Goal: Transaction & Acquisition: Purchase product/service

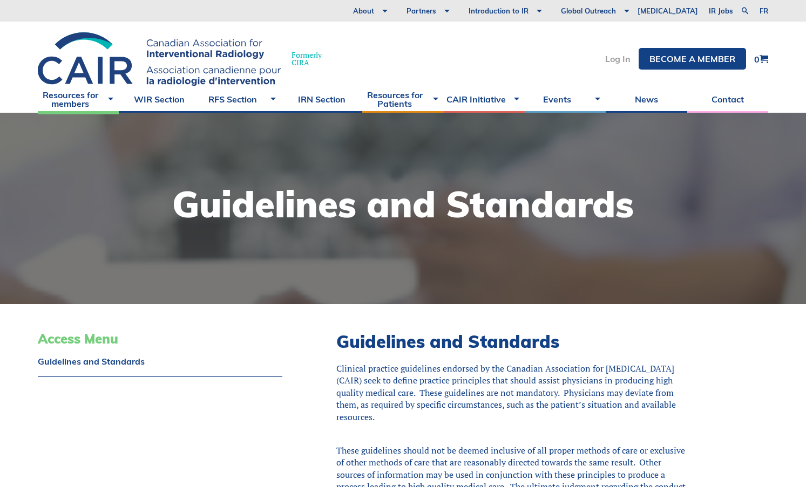
click at [618, 59] on link "Log In" at bounding box center [617, 58] width 25 height 9
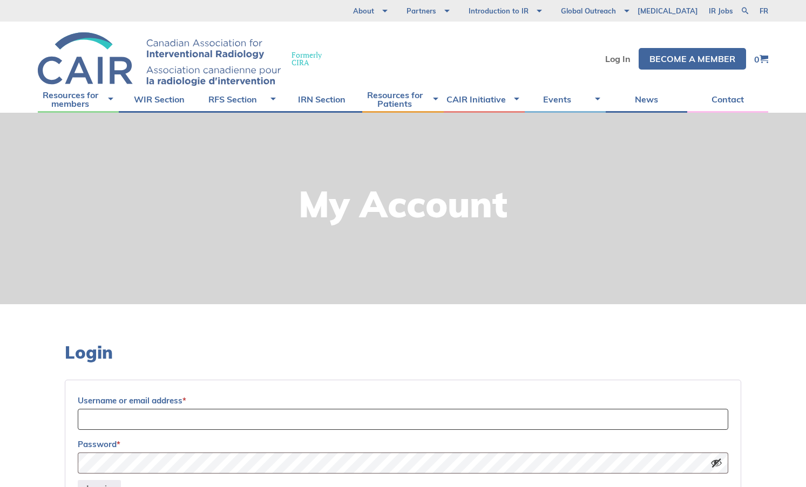
type input "[EMAIL_ADDRESS][DOMAIN_NAME]"
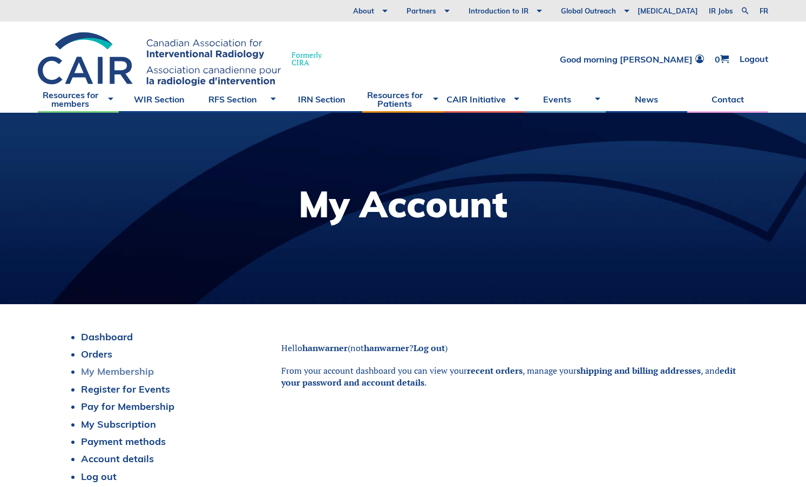
click at [124, 373] on link "My Membership" at bounding box center [117, 371] width 73 height 12
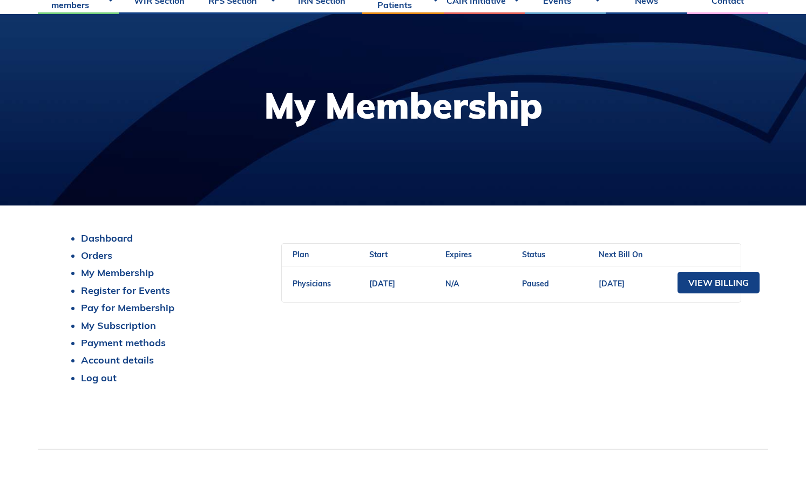
scroll to position [162, 0]
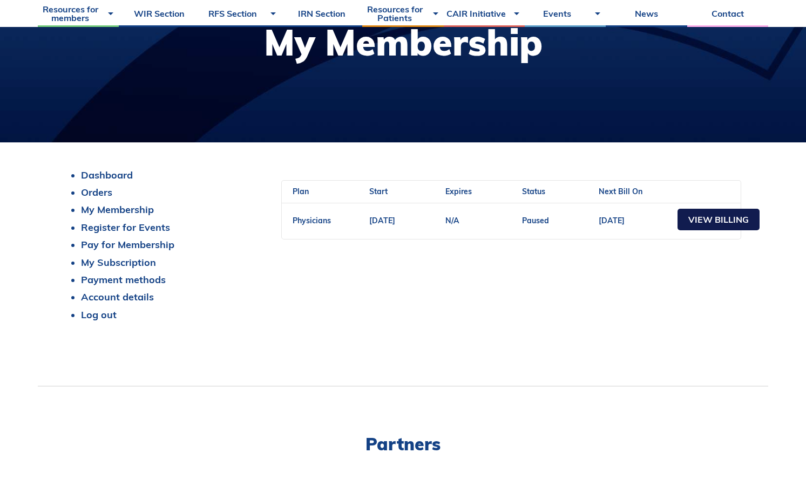
click at [713, 220] on link "View Billing" at bounding box center [718, 220] width 82 height 22
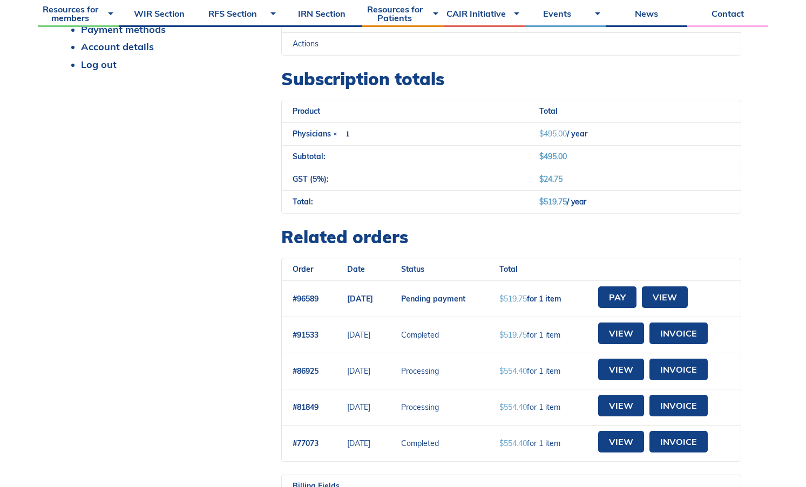
scroll to position [432, 0]
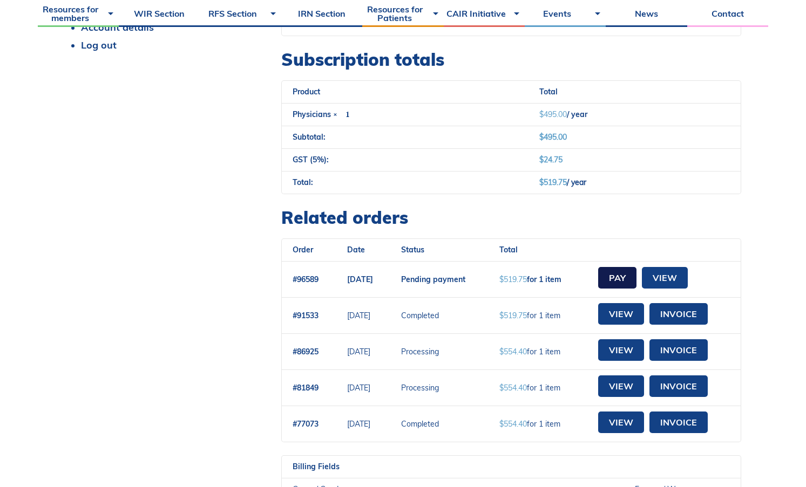
click at [636, 285] on link "Pay" at bounding box center [617, 278] width 38 height 22
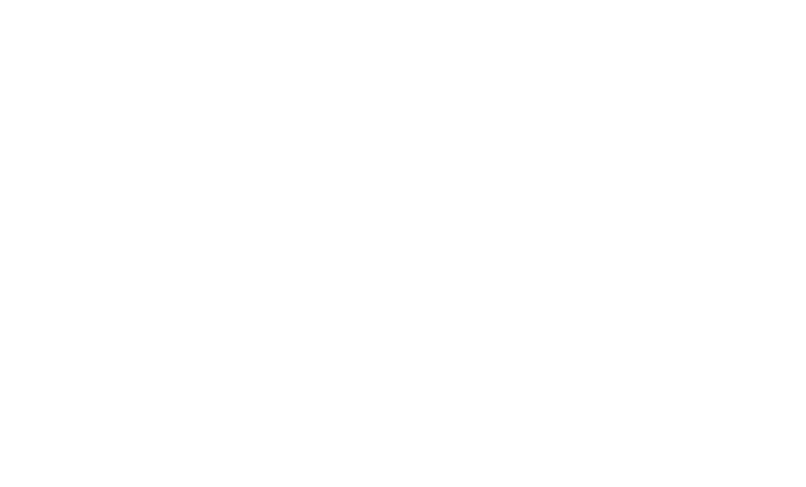
select select "BC"
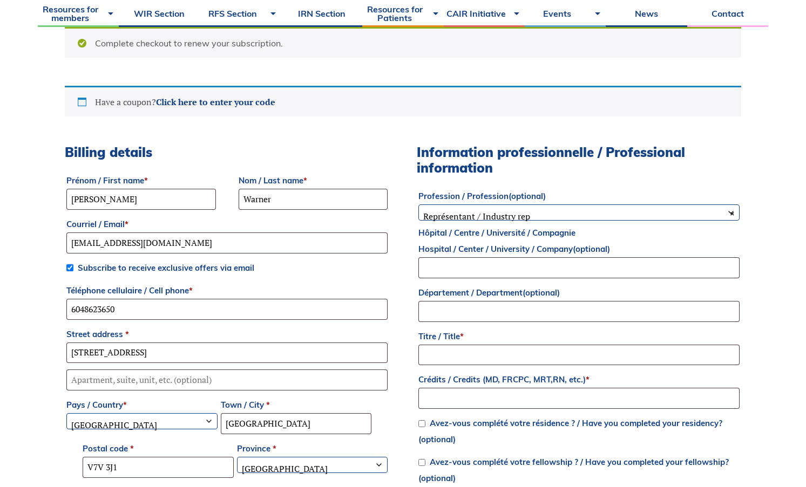
scroll to position [324, 0]
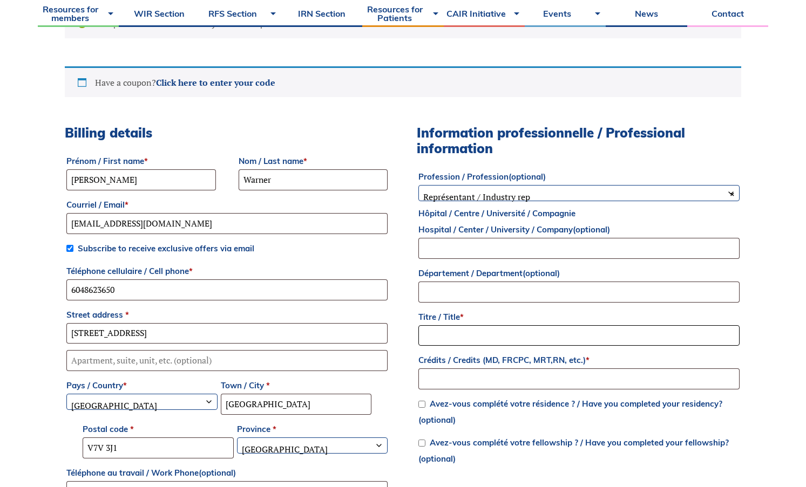
click at [478, 331] on input "Titre / Title *" at bounding box center [578, 335] width 321 height 21
type input "Dr."
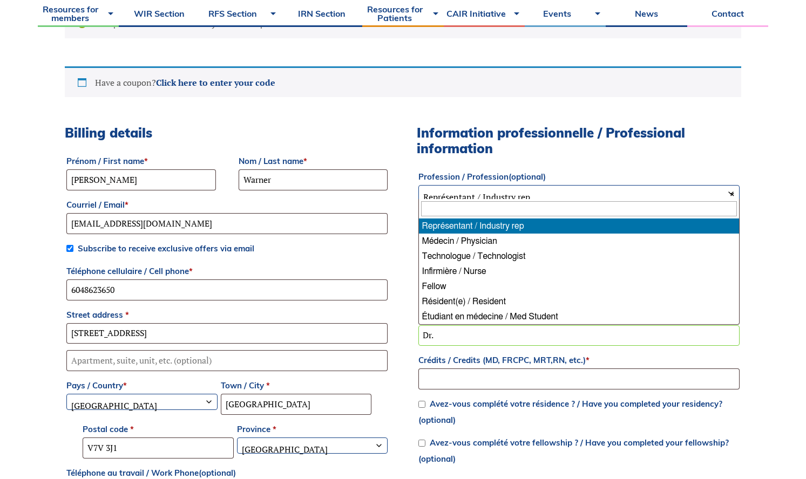
click at [544, 192] on span "× Représentant / Industry rep" at bounding box center [579, 197] width 320 height 23
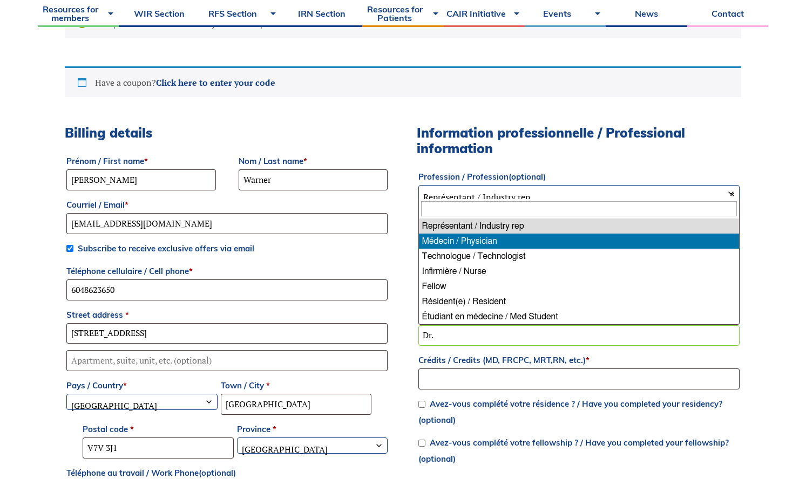
select select "physician"
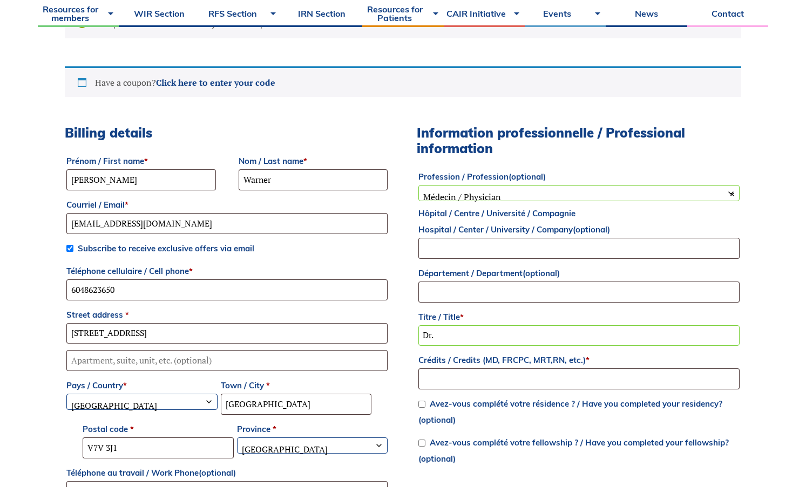
click at [386, 258] on p "Subscribe to receive exclusive offers via email" at bounding box center [227, 248] width 324 height 19
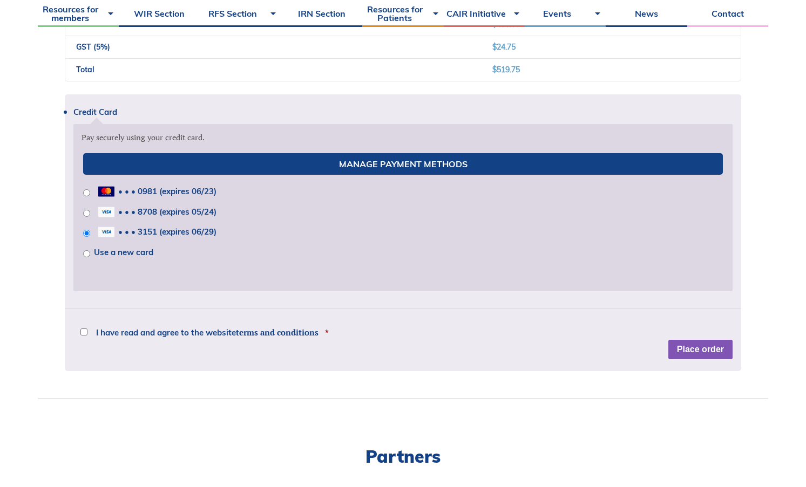
scroll to position [1025, 0]
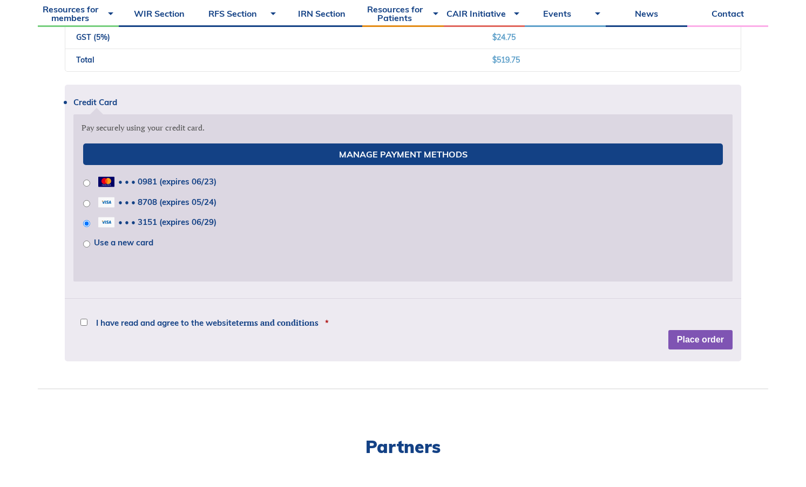
click at [86, 325] on label "I have read and agree to the website terms and conditions *" at bounding box center [204, 323] width 248 height 16
click at [86, 325] on input "I have read and agree to the website terms and conditions *" at bounding box center [83, 322] width 7 height 7
checkbox input "true"
click at [681, 342] on button "Place order" at bounding box center [700, 339] width 64 height 19
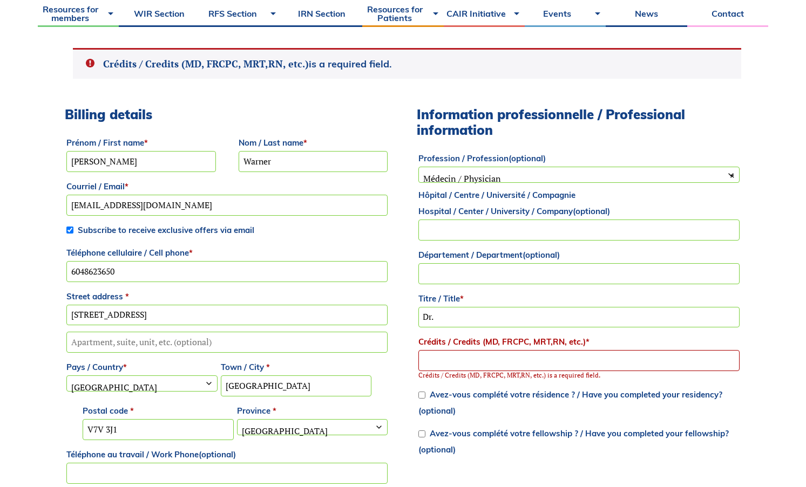
scroll to position [347, 0]
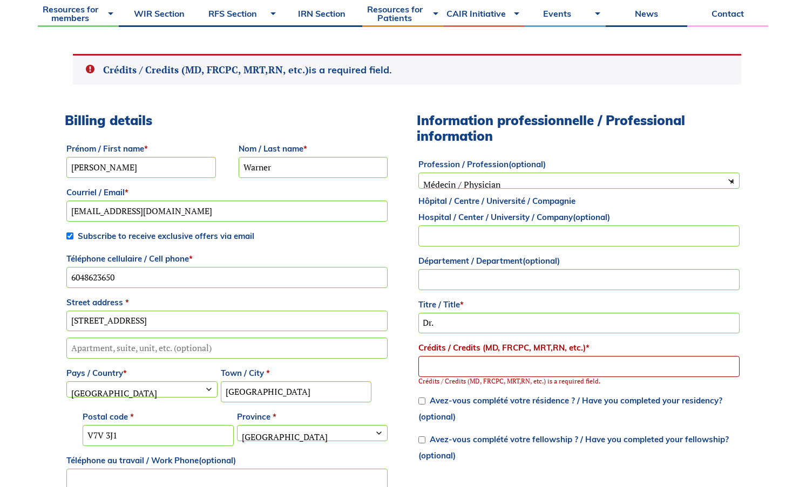
click at [581, 373] on input "Crédits / Credits (MD, FRCPC, MRT,RN, etc.) *" at bounding box center [578, 366] width 321 height 21
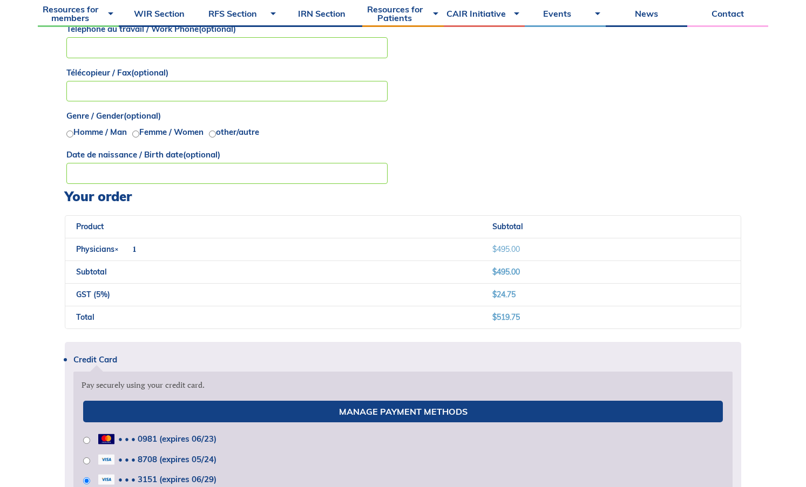
scroll to position [725, 0]
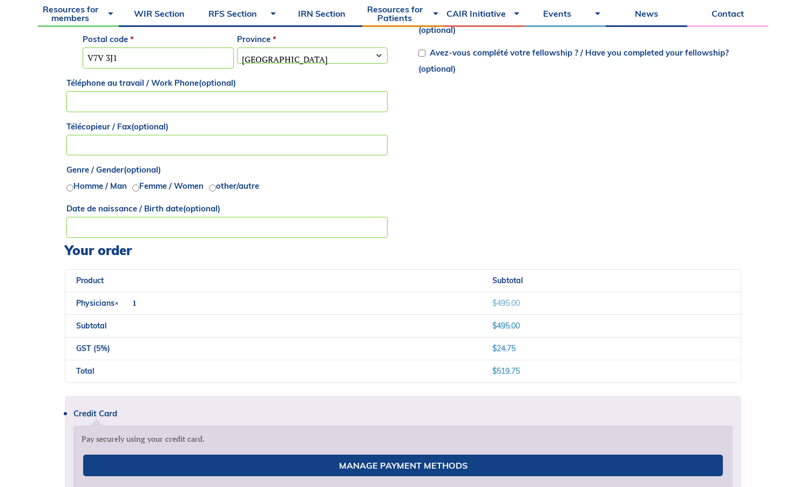
type input "FRCPC"
click at [138, 188] on input "Femme / Women" at bounding box center [135, 188] width 7 height 7
radio input "true"
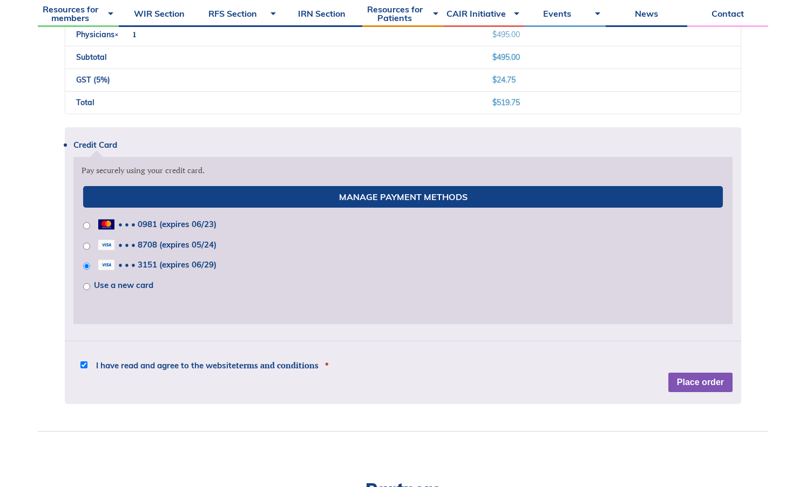
scroll to position [994, 0]
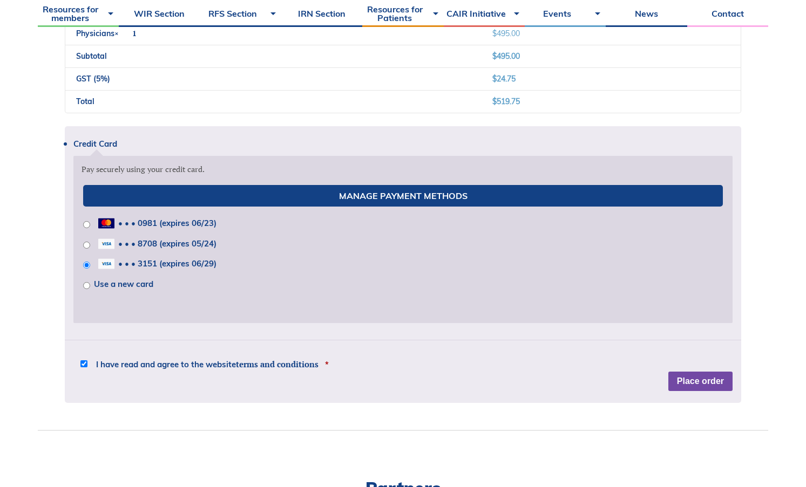
click at [692, 387] on button "Place order" at bounding box center [700, 381] width 64 height 19
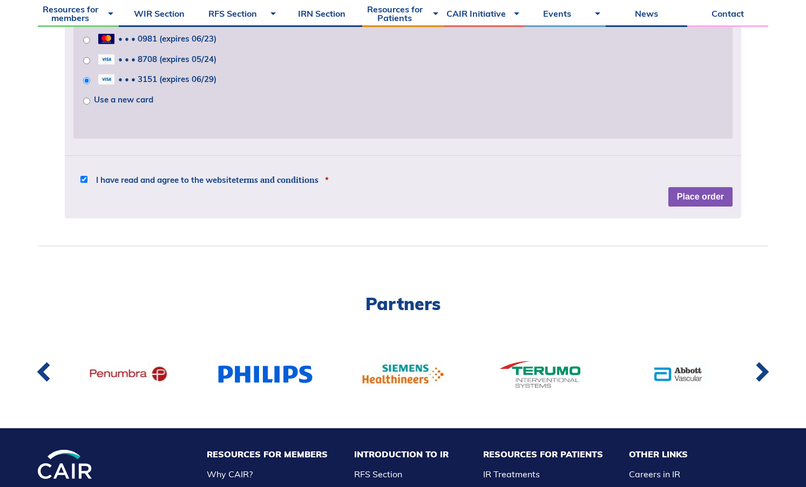
scroll to position [1210, 0]
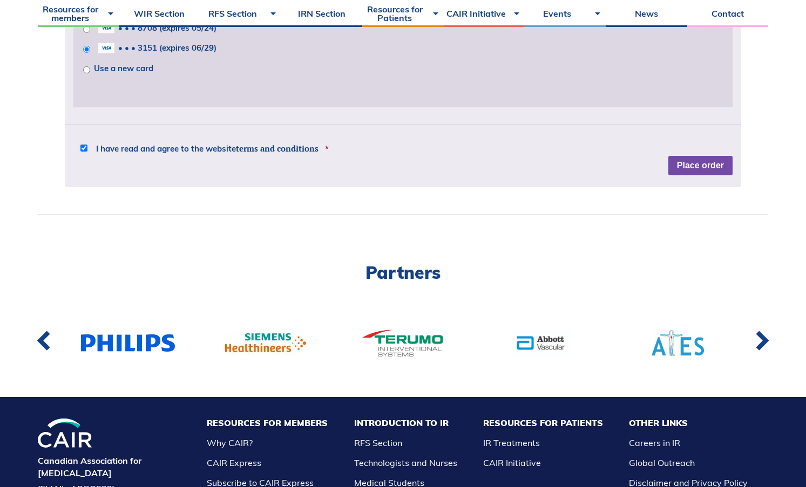
click at [708, 168] on button "Place order" at bounding box center [700, 165] width 64 height 19
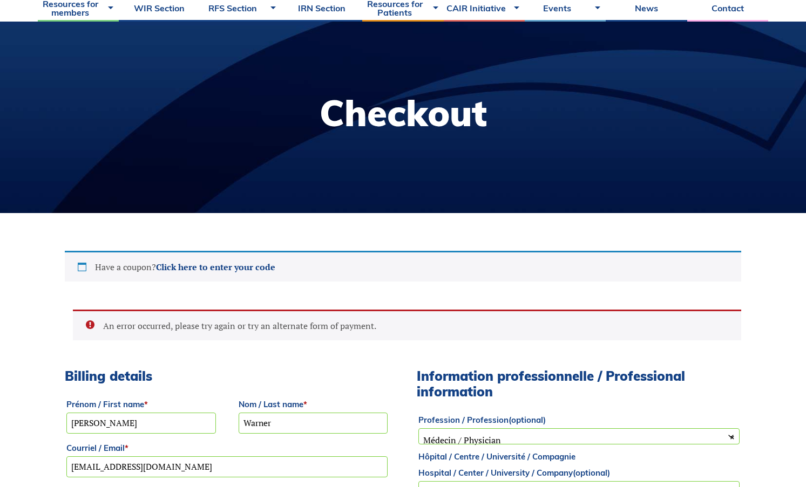
scroll to position [0, 0]
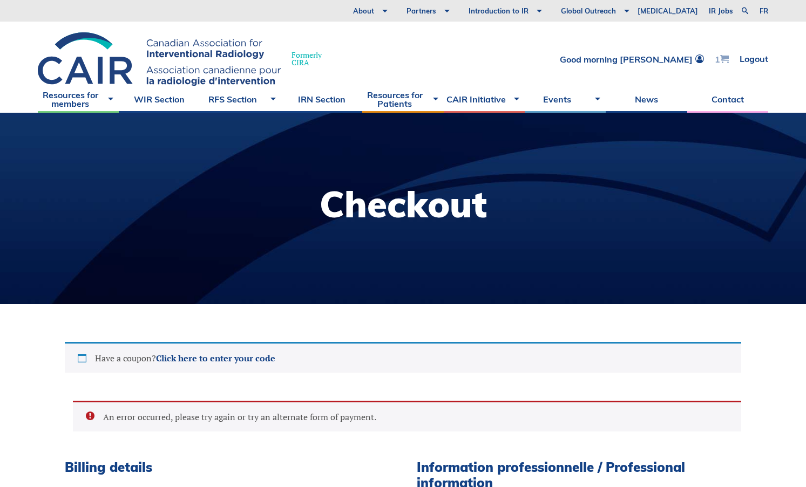
click at [726, 60] on span at bounding box center [724, 58] width 9 height 9
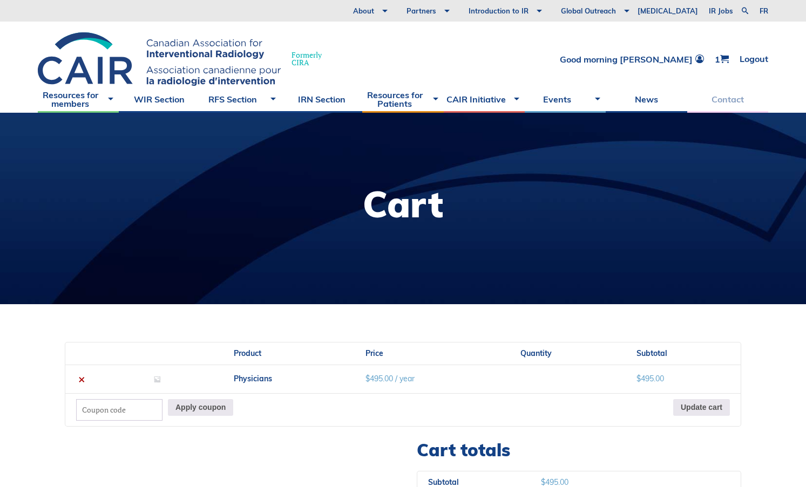
click at [730, 100] on link "Contact" at bounding box center [727, 99] width 81 height 27
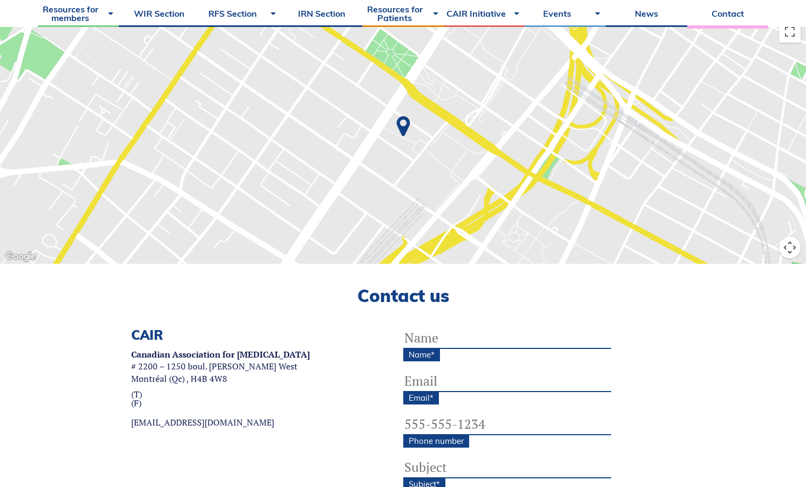
scroll to position [162, 0]
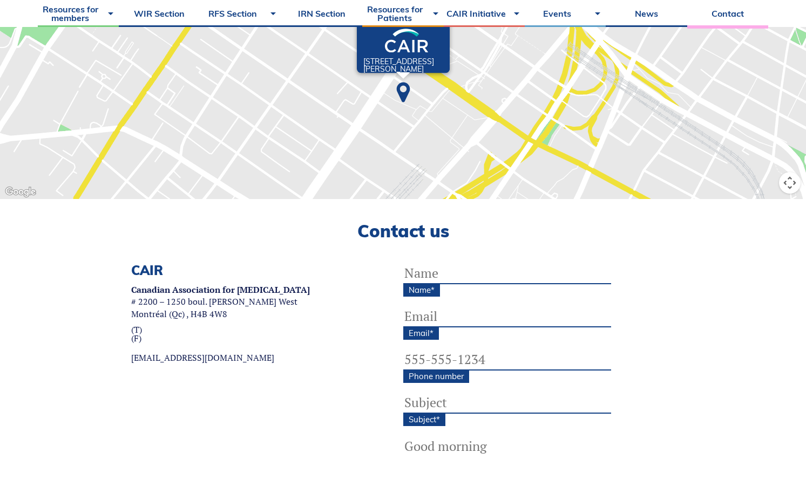
click at [467, 267] on input "Name *" at bounding box center [507, 274] width 208 height 22
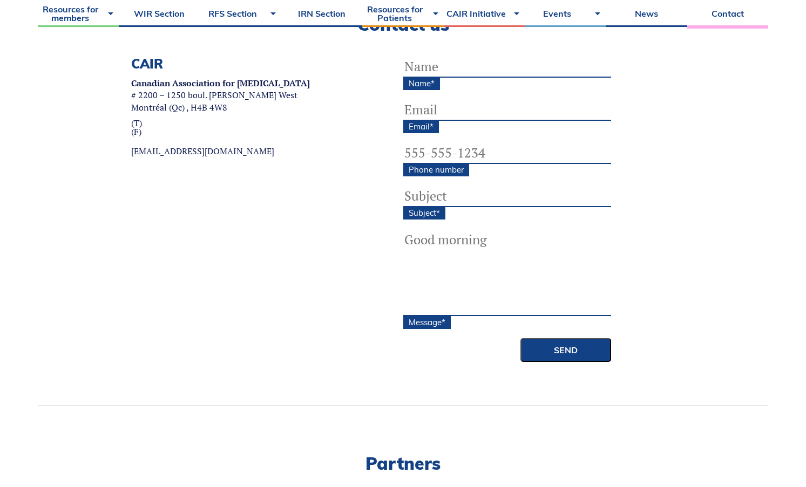
scroll to position [270, 0]
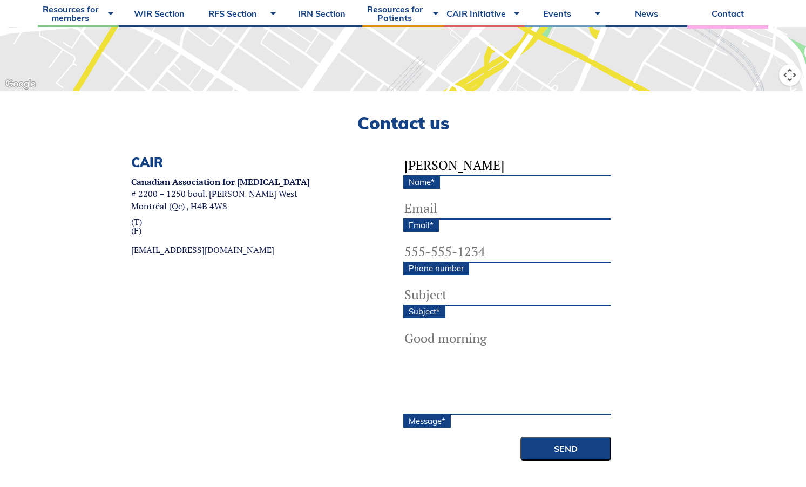
type input "Hannah Warner"
type input "hanwarner@rcsi.ie"
type input "(___) ___-____"
click at [448, 249] on input "(___) ___-____" at bounding box center [507, 252] width 208 height 22
type input "(604) 862-3650"
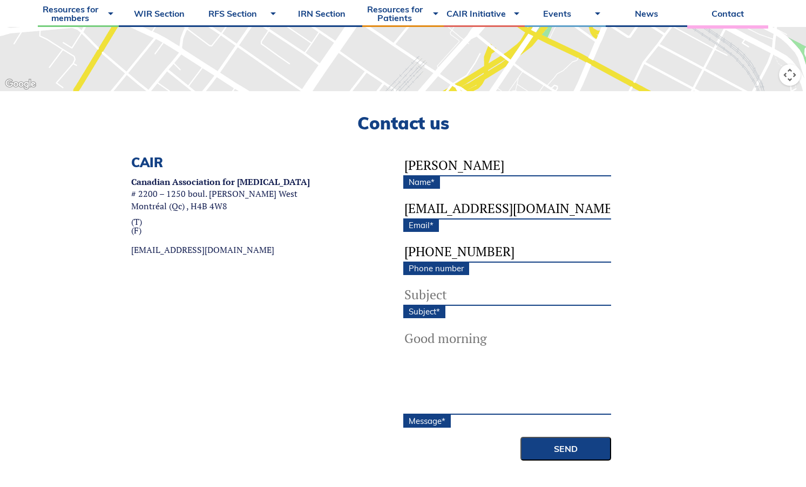
click at [462, 294] on input "Subject *" at bounding box center [507, 295] width 208 height 22
type input "Card payment"
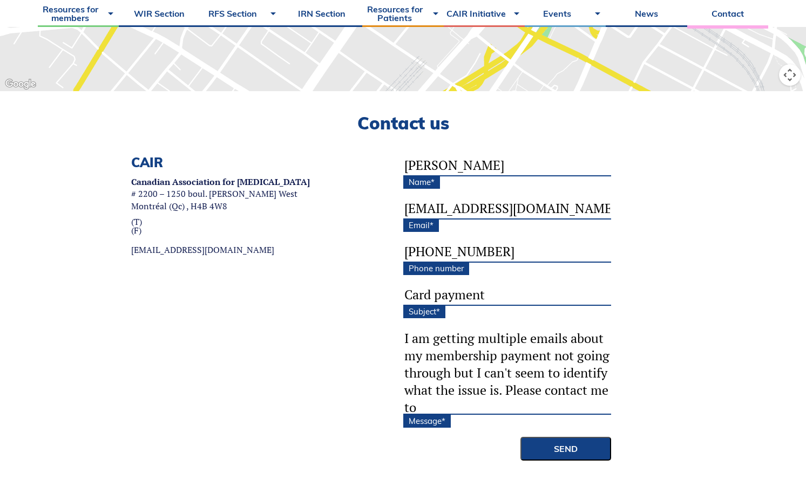
scroll to position [2, 0]
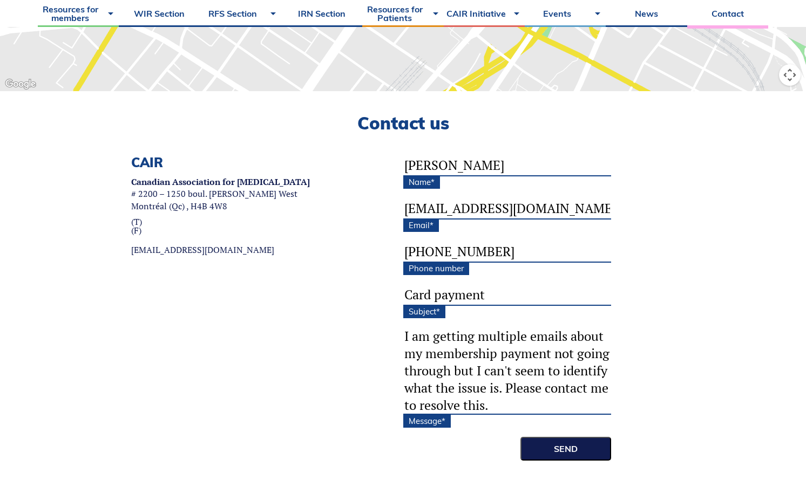
type textarea "I am getting multiple emails about my membership payment not going through but …"
click at [572, 442] on input "Send" at bounding box center [565, 449] width 91 height 24
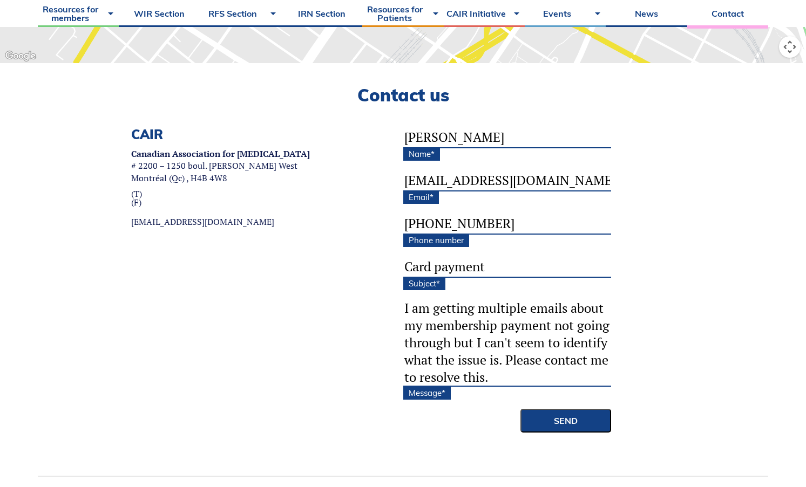
scroll to position [324, 0]
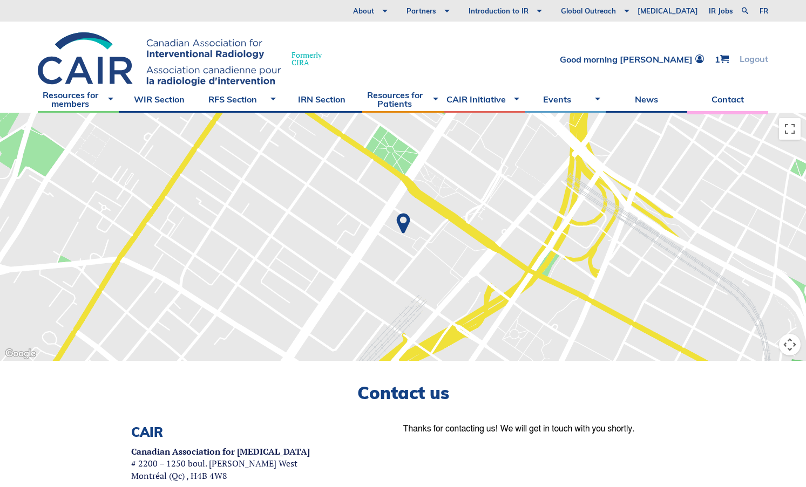
click at [757, 56] on link "Logout" at bounding box center [753, 58] width 29 height 9
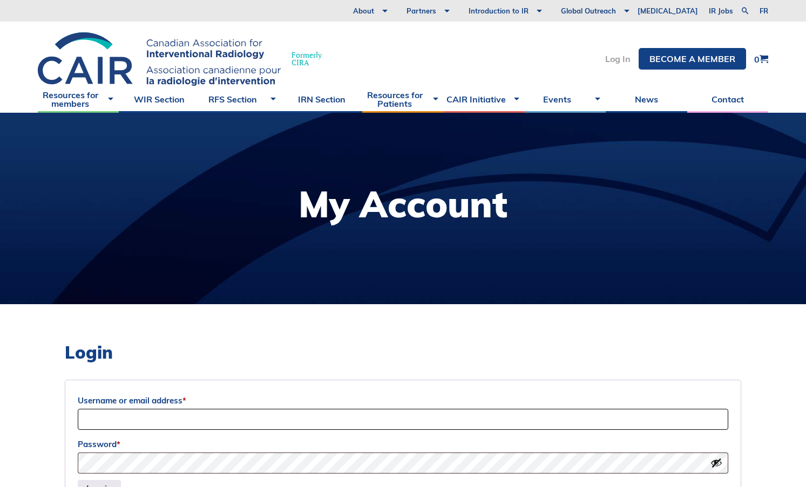
type input "[EMAIL_ADDRESS][DOMAIN_NAME]"
click at [623, 57] on link "Log In" at bounding box center [617, 58] width 25 height 9
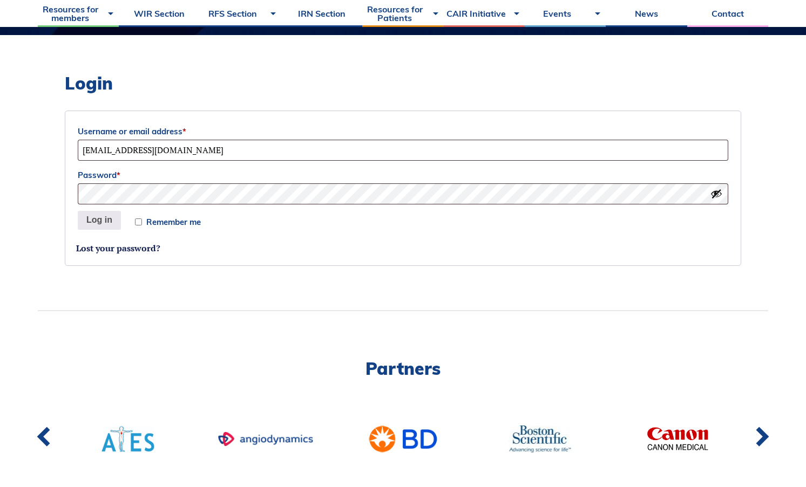
scroll to position [162, 0]
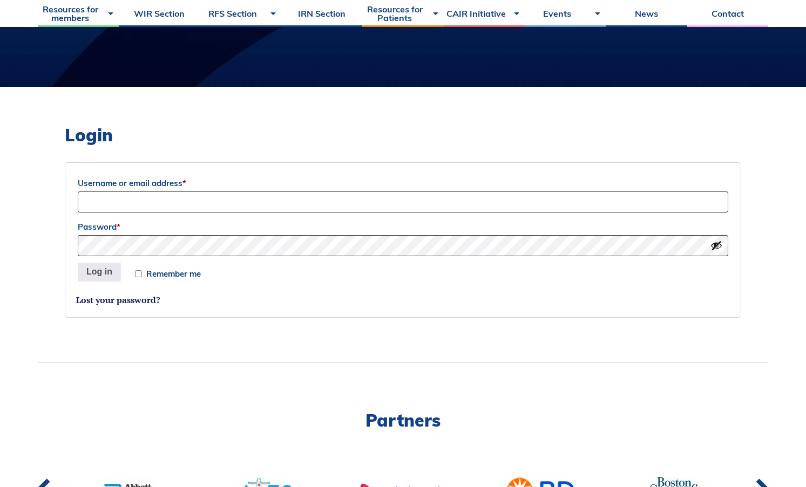
scroll to position [270, 0]
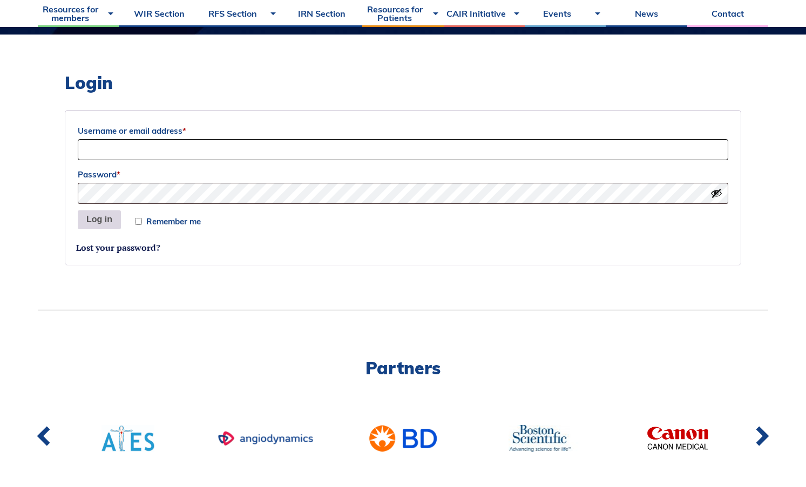
type input "hanwarner@rcsi.ie"
click at [92, 222] on button "Log in" at bounding box center [99, 219] width 43 height 19
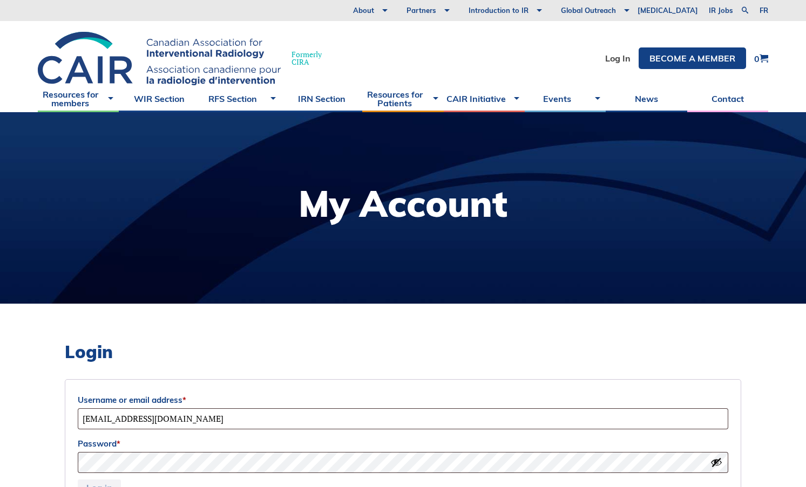
scroll to position [0, 0]
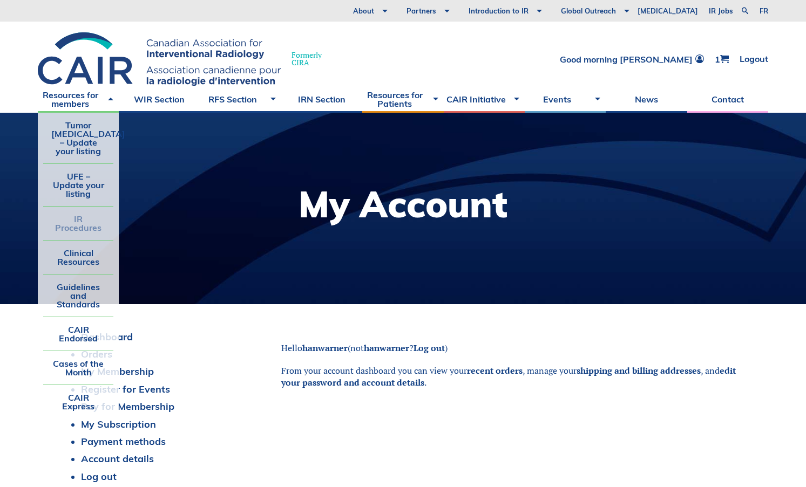
click at [85, 223] on link "IR Procedures" at bounding box center [78, 223] width 70 height 33
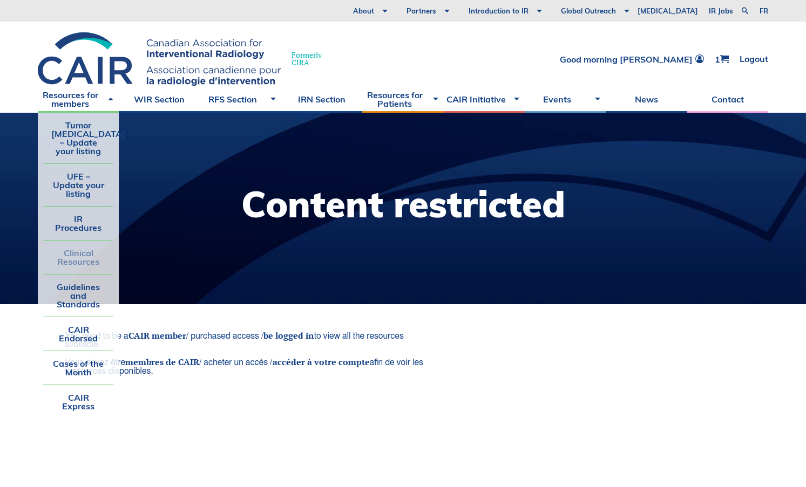
click at [91, 252] on link "Clinical Resources" at bounding box center [78, 257] width 70 height 33
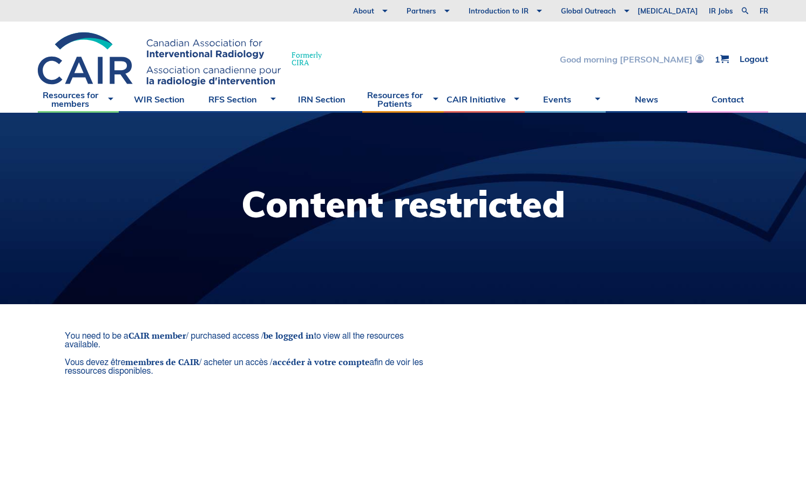
click at [639, 63] on link "Good morning [PERSON_NAME]" at bounding box center [632, 58] width 144 height 9
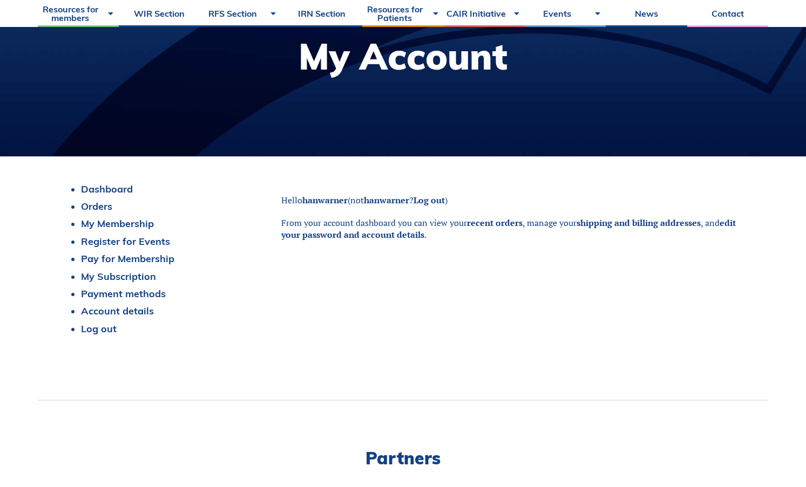
scroll to position [162, 0]
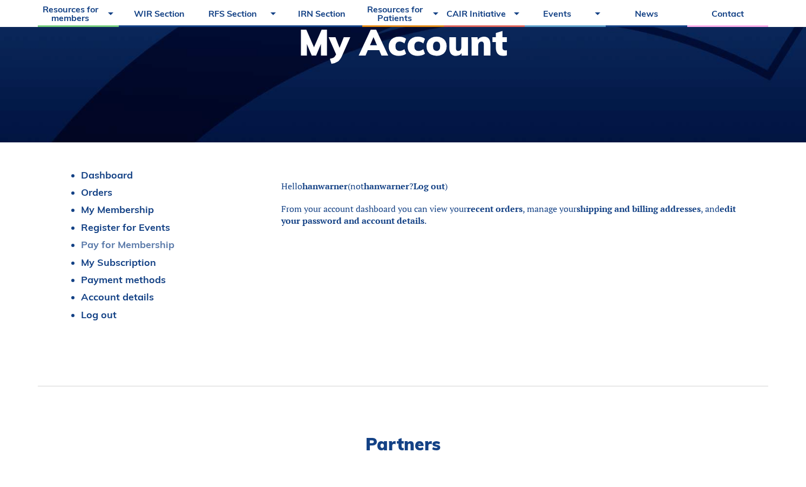
click at [102, 244] on link "Pay for Membership" at bounding box center [127, 245] width 93 height 12
click at [130, 280] on link "Payment methods" at bounding box center [123, 280] width 85 height 12
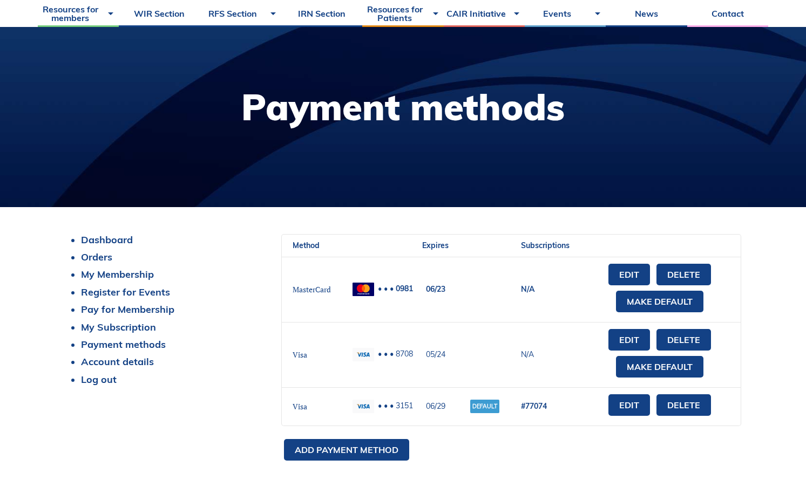
scroll to position [162, 0]
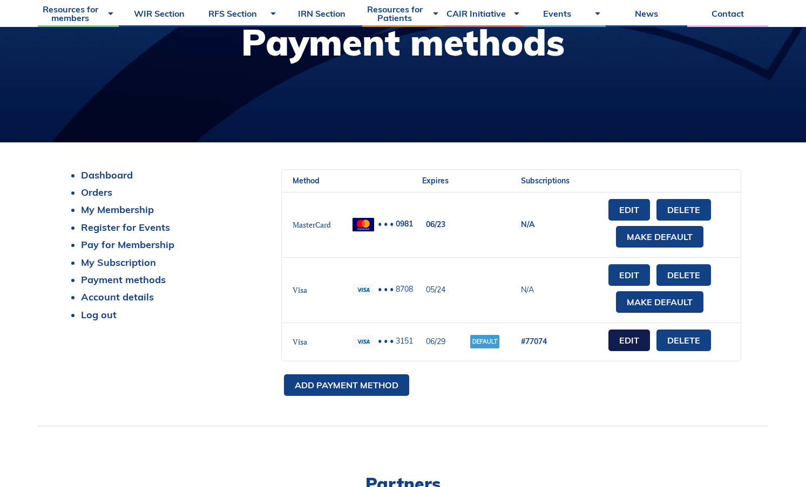
click at [621, 344] on link "Edit" at bounding box center [629, 341] width 42 height 22
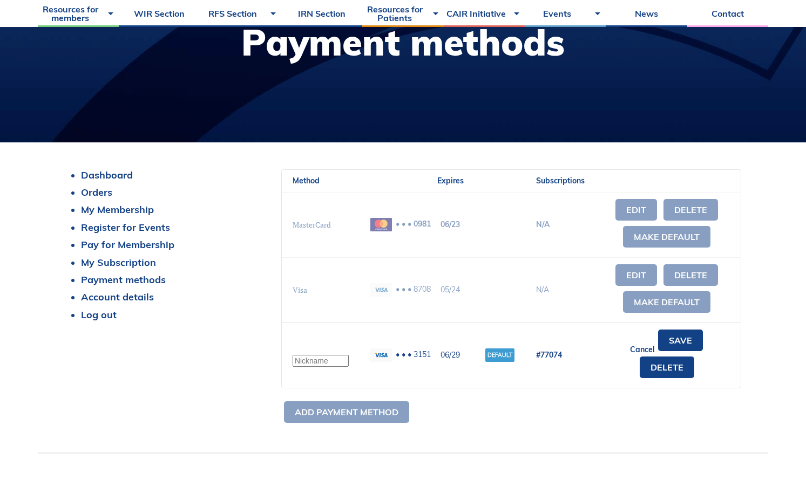
click at [331, 362] on input "text" at bounding box center [320, 361] width 56 height 12
click at [695, 341] on link "Save" at bounding box center [680, 341] width 45 height 22
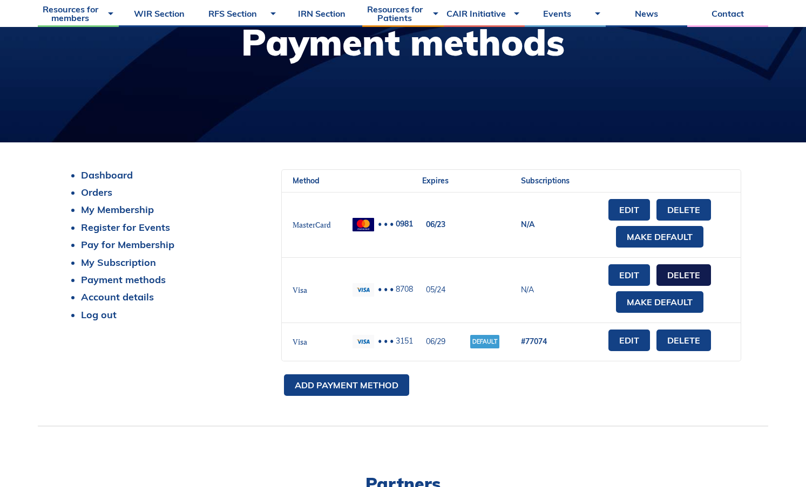
click at [695, 276] on link "Delete" at bounding box center [683, 275] width 54 height 22
click at [696, 206] on link "Delete" at bounding box center [683, 210] width 54 height 22
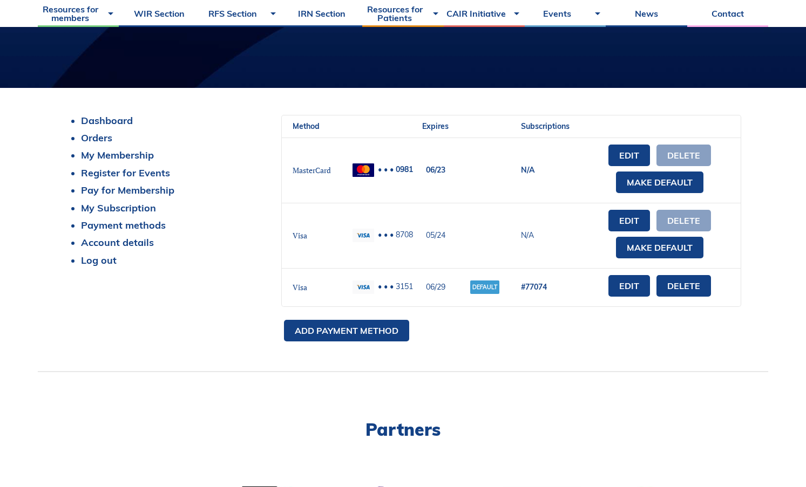
scroll to position [216, 0]
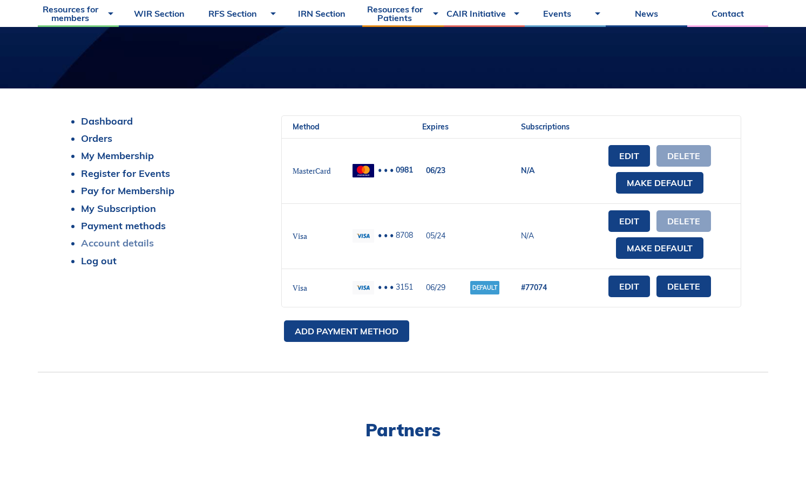
click at [106, 246] on link "Account details" at bounding box center [117, 243] width 73 height 12
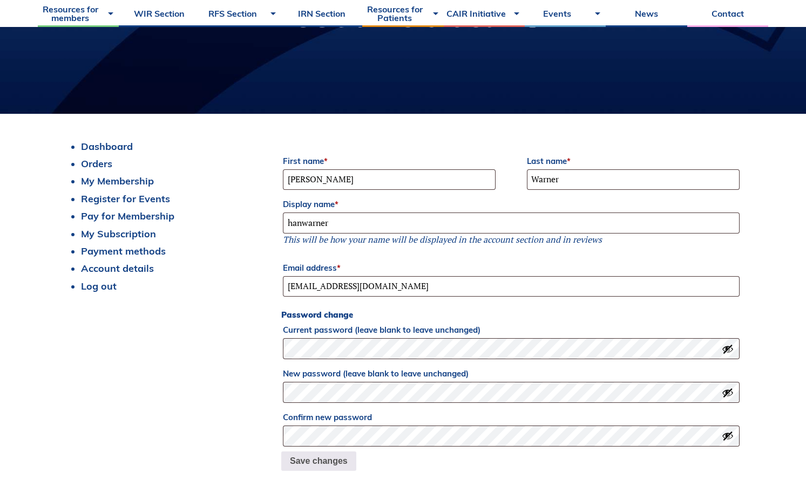
scroll to position [162, 0]
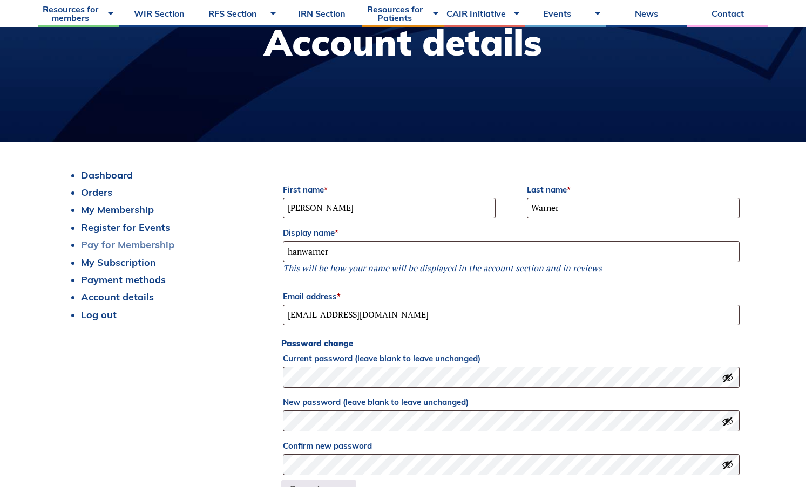
click at [114, 243] on link "Pay for Membership" at bounding box center [127, 245] width 93 height 12
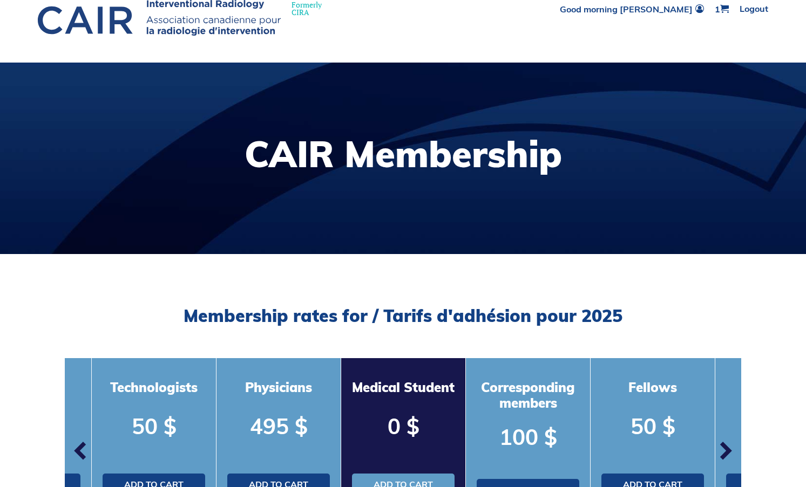
scroll to position [30, 0]
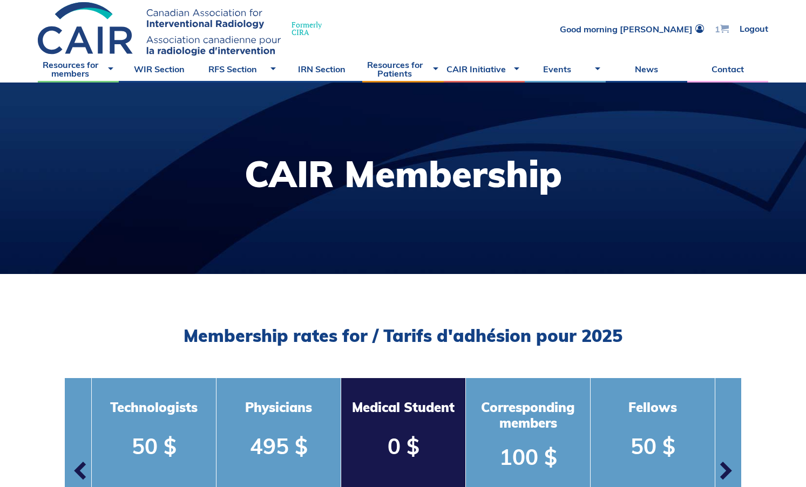
click at [723, 26] on span at bounding box center [724, 28] width 9 height 9
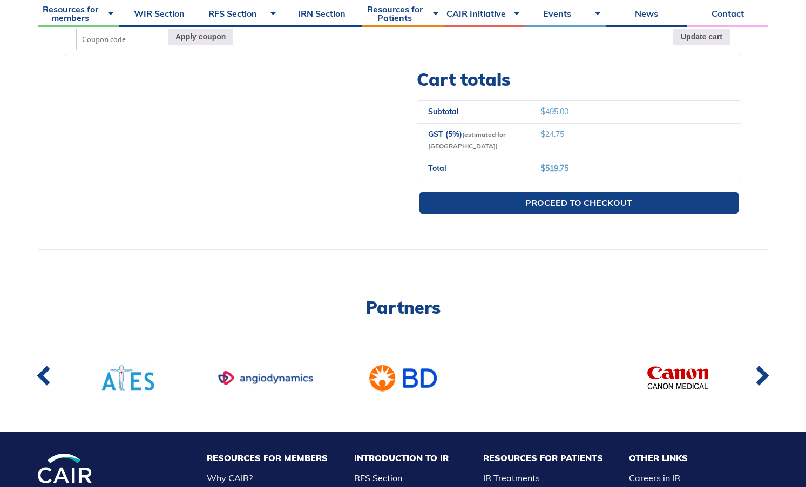
scroll to position [378, 0]
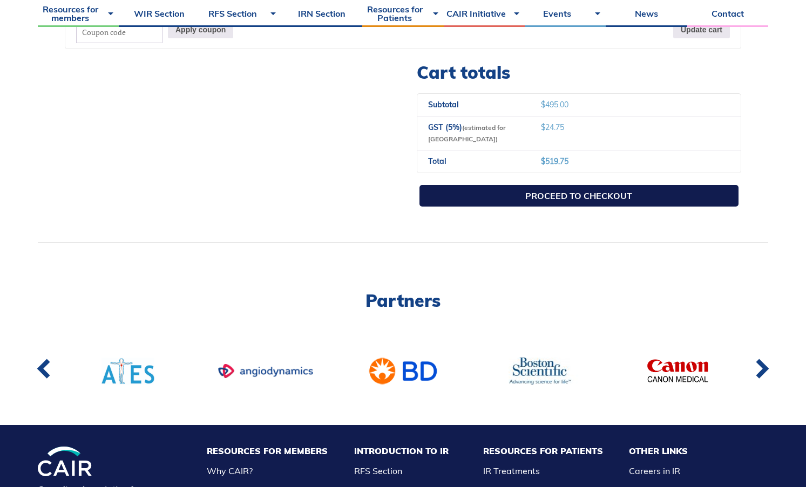
click at [533, 201] on link "Proceed to checkout" at bounding box center [578, 196] width 319 height 22
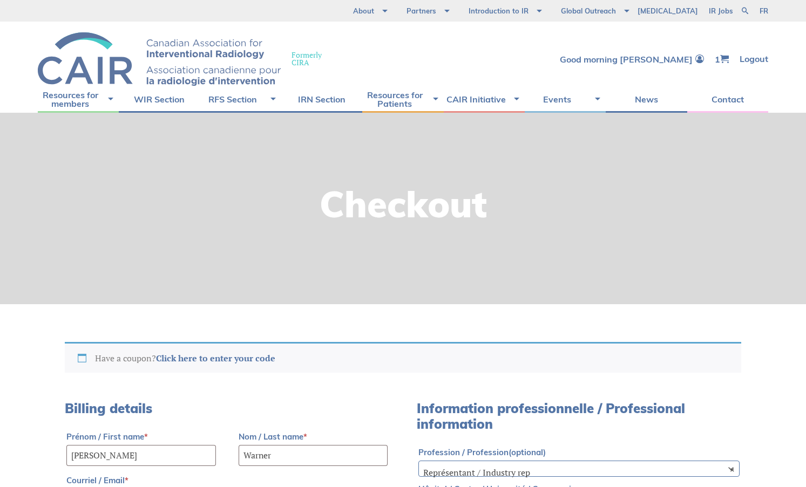
select select "BC"
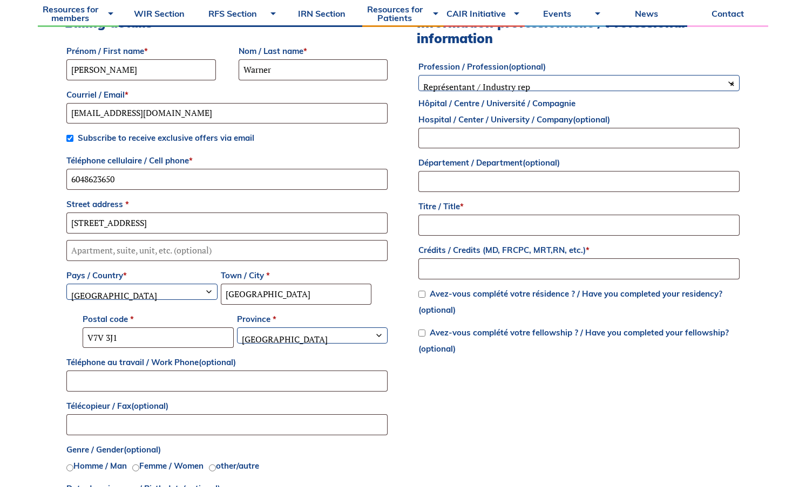
scroll to position [432, 0]
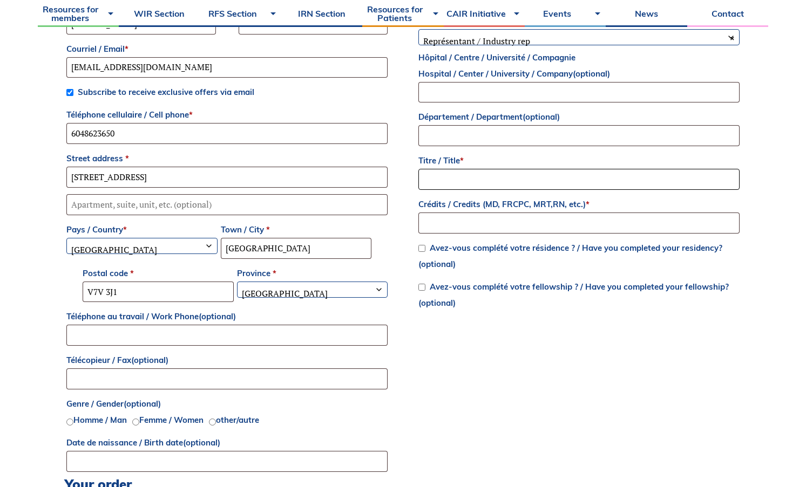
click at [492, 177] on input "Titre / Title *" at bounding box center [578, 179] width 321 height 21
type input "Dr"
click at [435, 227] on input "Crédits / Credits (MD, FRCPC, MRT,RN, etc.) *" at bounding box center [578, 223] width 321 height 21
type input "FRCPC"
click at [422, 249] on input "Avez-vous complété votre résidence ? / Have you completed your residency? (opti…" at bounding box center [421, 248] width 7 height 7
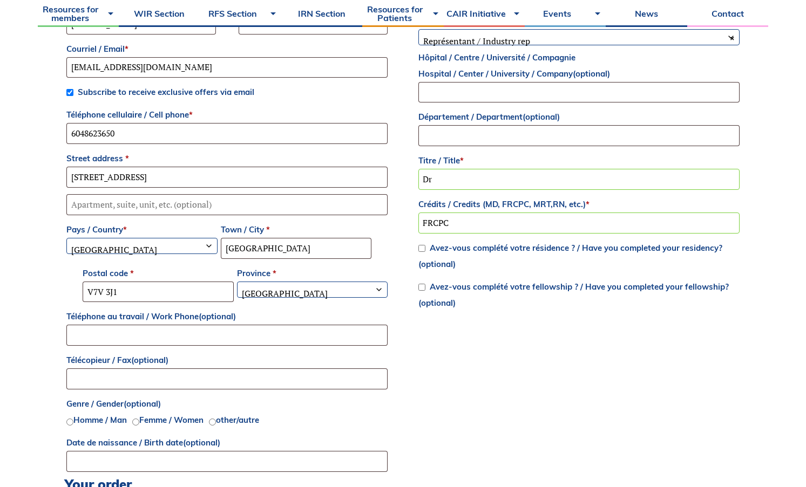
checkbox input "true"
type input "0000-00-00 00:00:00"
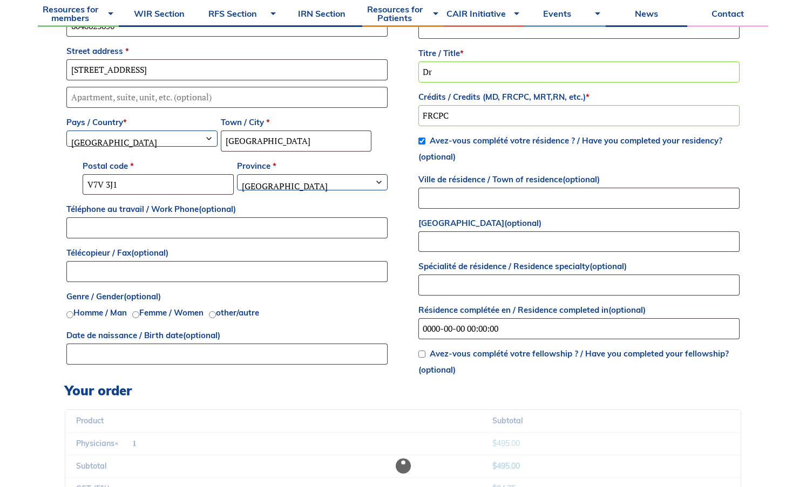
scroll to position [540, 0]
click at [422, 358] on span "Avez-vous complété votre fellowship ? / Have you completed your fellowship? (op…" at bounding box center [573, 361] width 310 height 28
click at [420, 357] on input "Avez-vous complété votre fellowship ? / Have you completed your fellowship? (op…" at bounding box center [421, 353] width 7 height 7
checkbox input "true"
type input "0000-00-00 00:00:00"
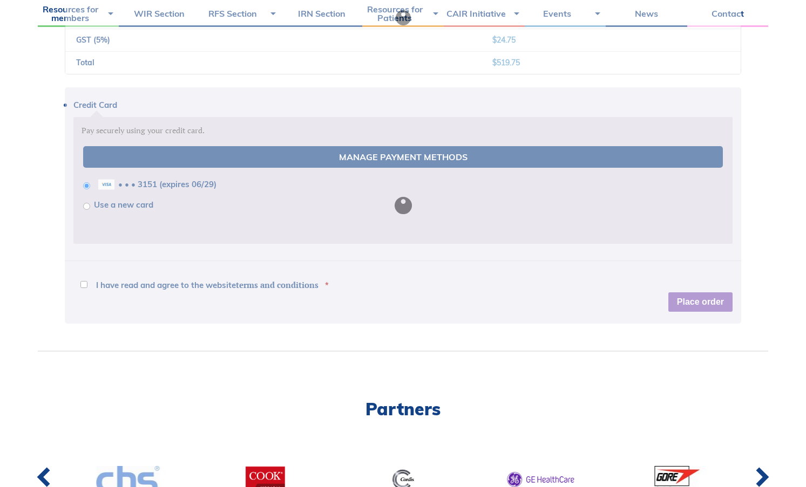
scroll to position [1187, 0]
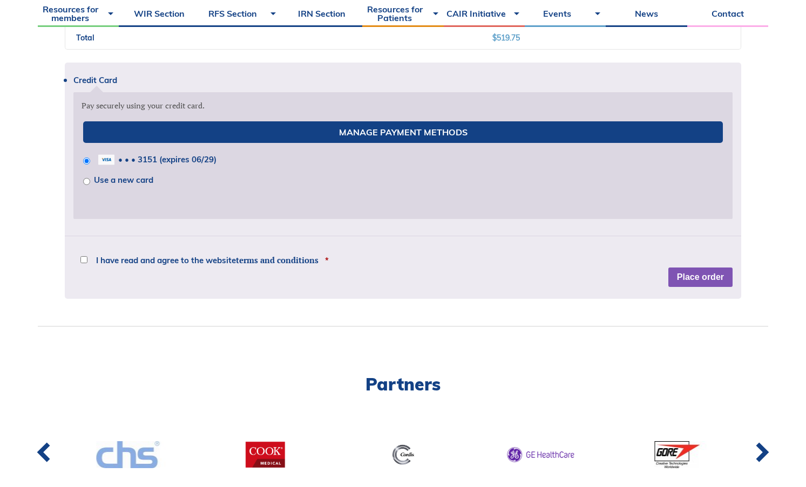
click at [80, 251] on p "I have read and agree to the website terms and conditions *" at bounding box center [402, 254] width 659 height 19
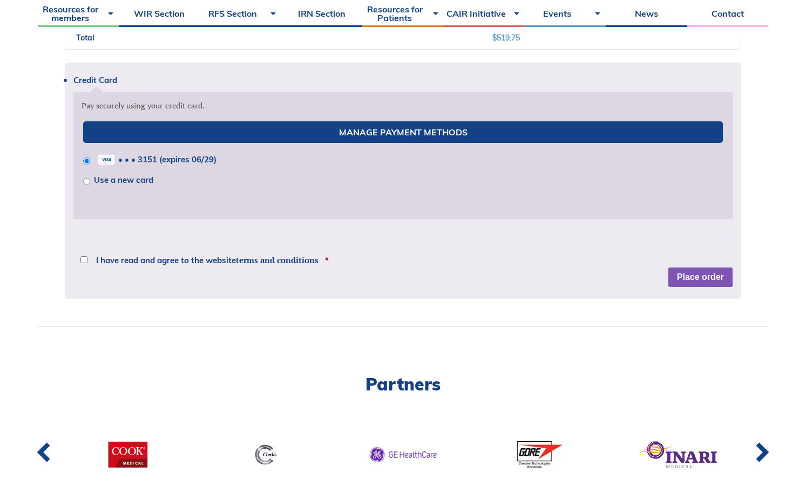
click at [86, 257] on input "I have read and agree to the website terms and conditions *" at bounding box center [83, 259] width 7 height 7
checkbox input "true"
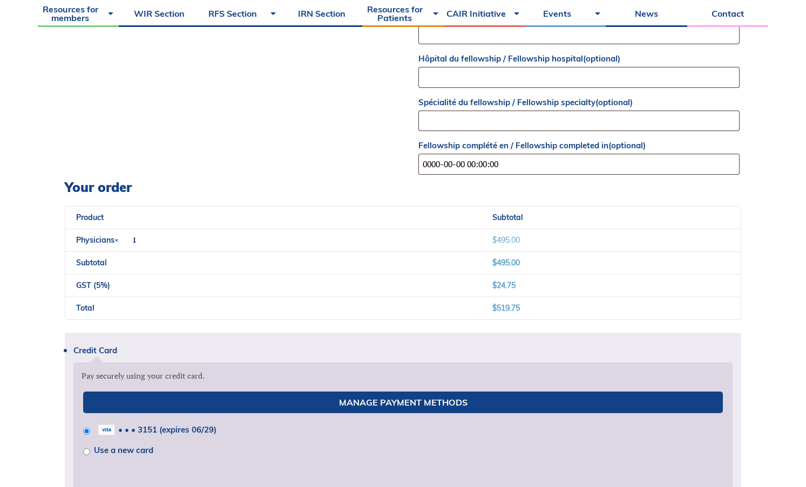
scroll to position [1133, 0]
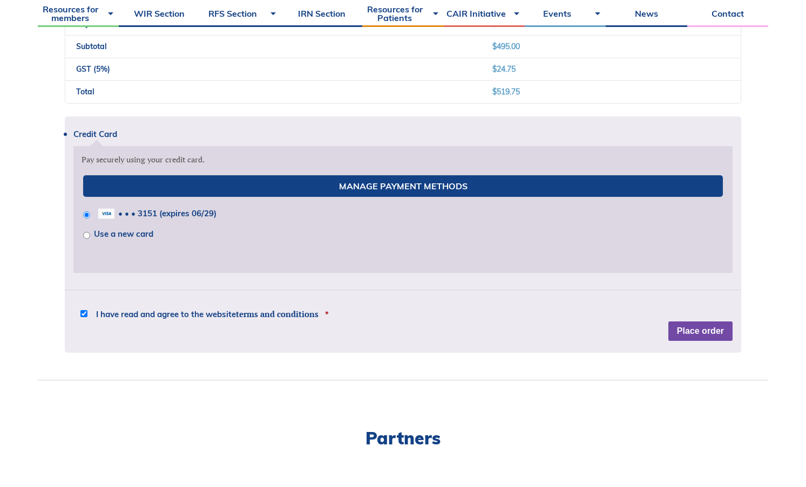
click at [721, 332] on button "Place order" at bounding box center [700, 331] width 64 height 19
